Goal: Task Accomplishment & Management: Manage account settings

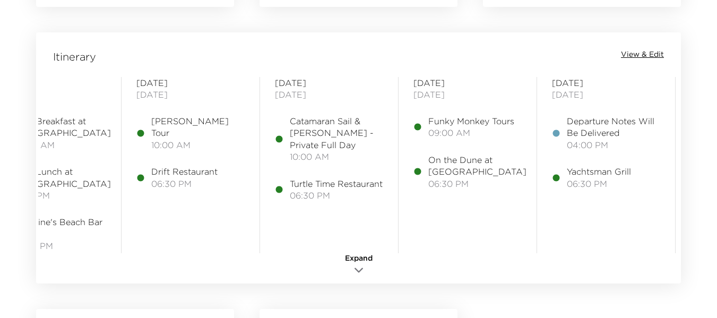
scroll to position [0, 194]
click at [649, 52] on span "View & Edit" at bounding box center [642, 54] width 43 height 11
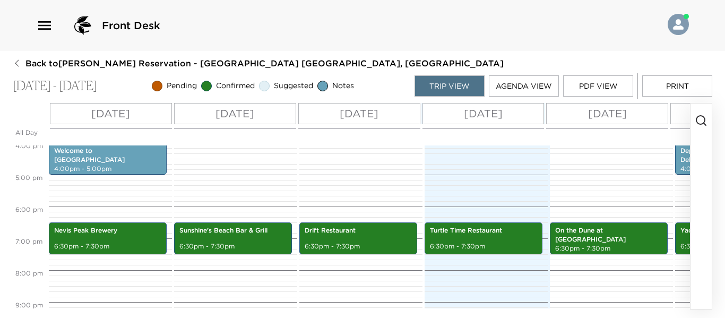
scroll to position [520, 0]
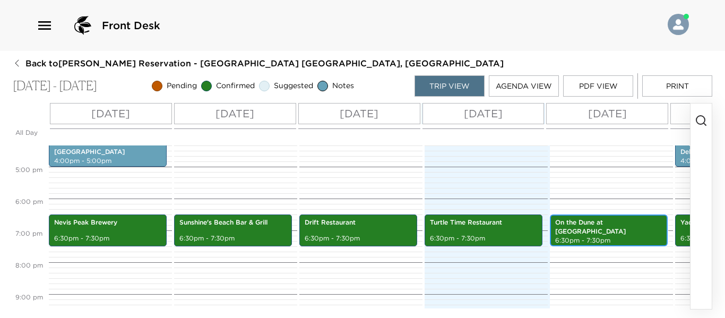
click at [607, 236] on p "6:30pm - 7:30pm" at bounding box center [608, 240] width 107 height 9
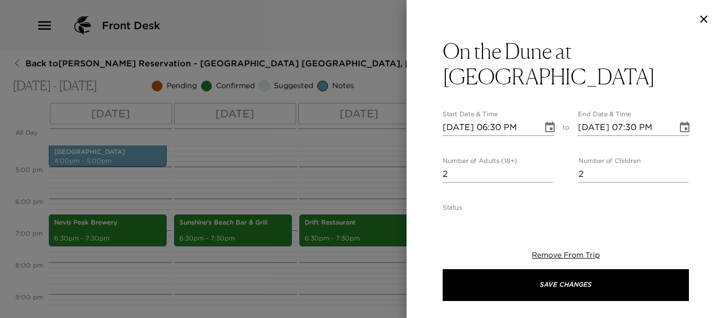
click at [354, 178] on div at bounding box center [362, 159] width 725 height 318
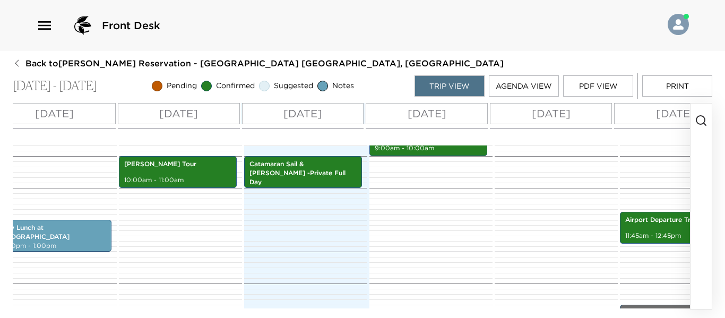
scroll to position [0, 193]
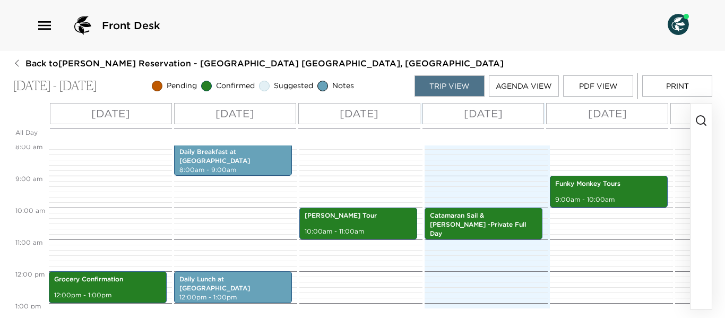
scroll to position [255, 0]
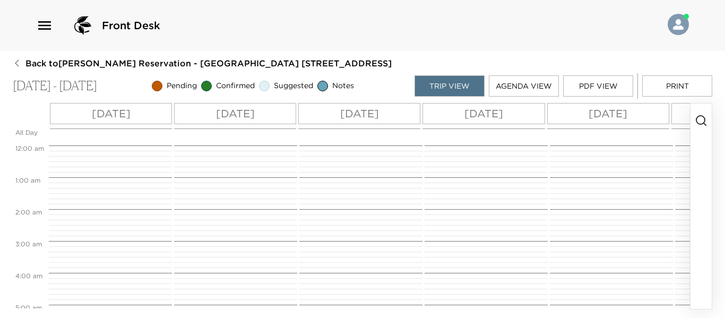
scroll to position [255, 0]
